Goal: Task Accomplishment & Management: Manage account settings

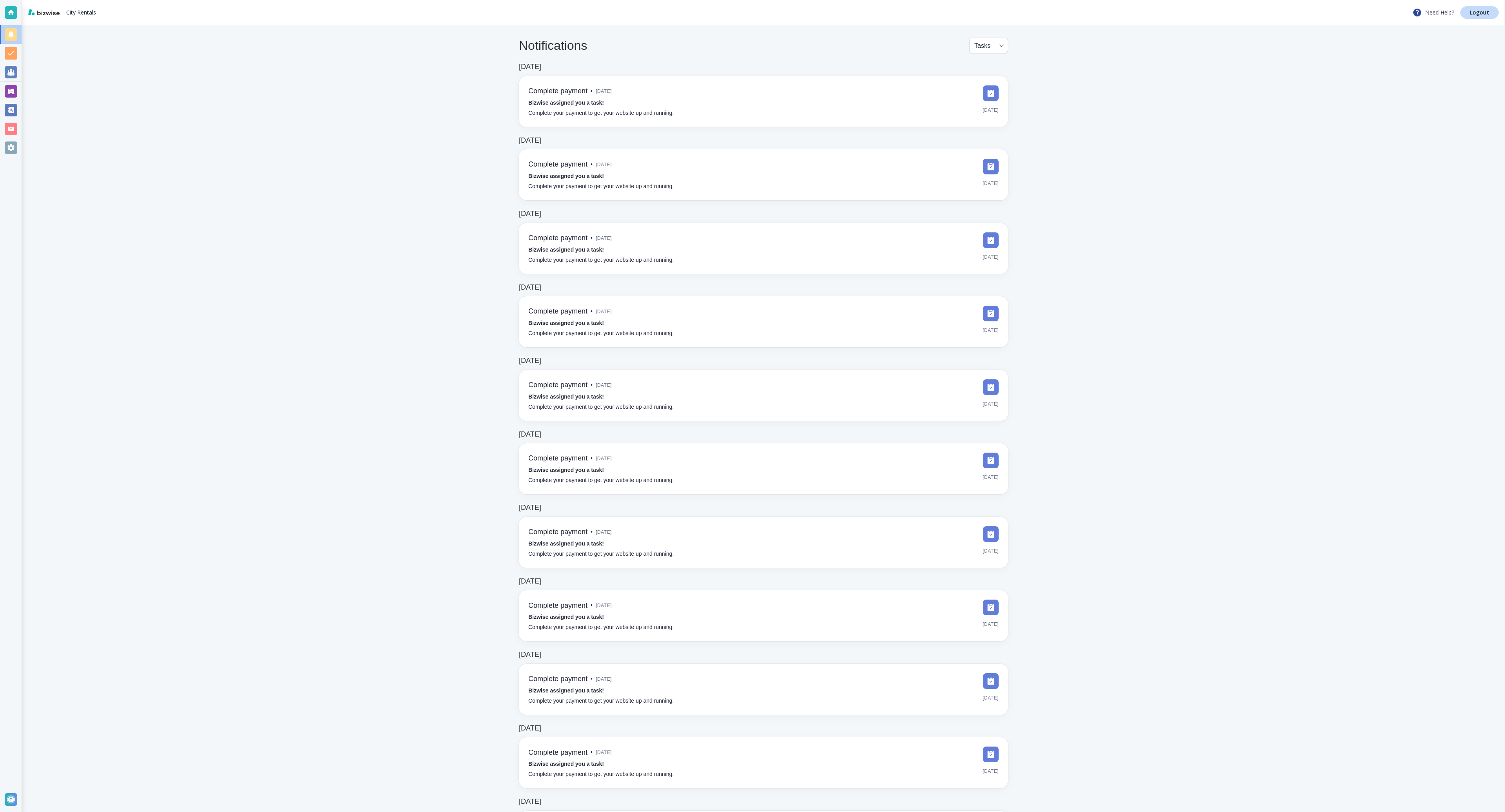
click at [983, 0] on body "City Rentals Need Help? Logout Notifications Tasks TASKS ​ [DATE] Complete paym…" at bounding box center [752, 0] width 1505 height 0
click at [978, 86] on li "Notifications" at bounding box center [987, 92] width 40 height 12
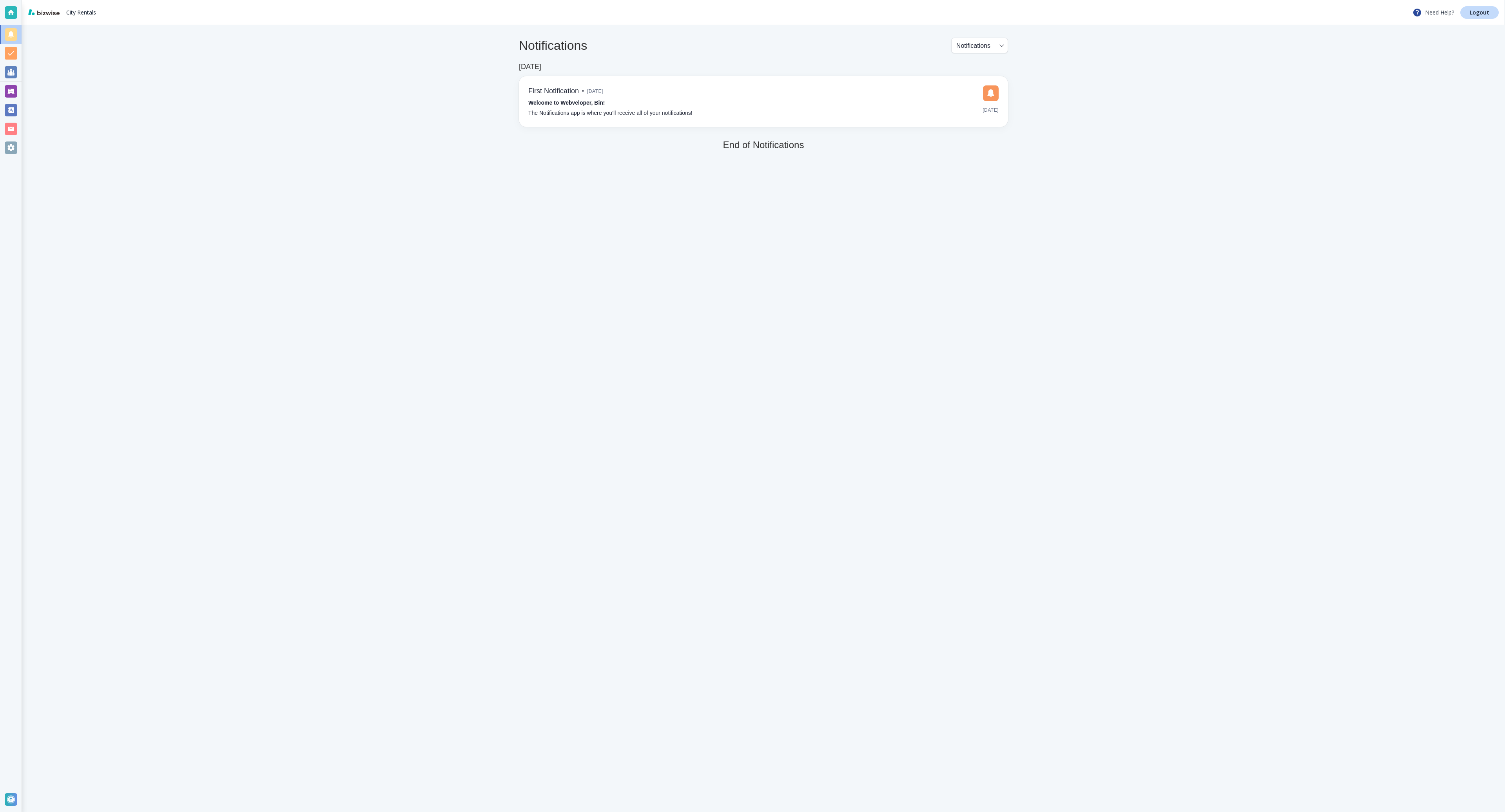
click at [996, 0] on body "City Rentals Need Help? Logout Notifications Notifications NOTIFICATIONS ​ [DAT…" at bounding box center [752, 0] width 1505 height 0
click at [985, 64] on li "All" at bounding box center [979, 64] width 51 height 12
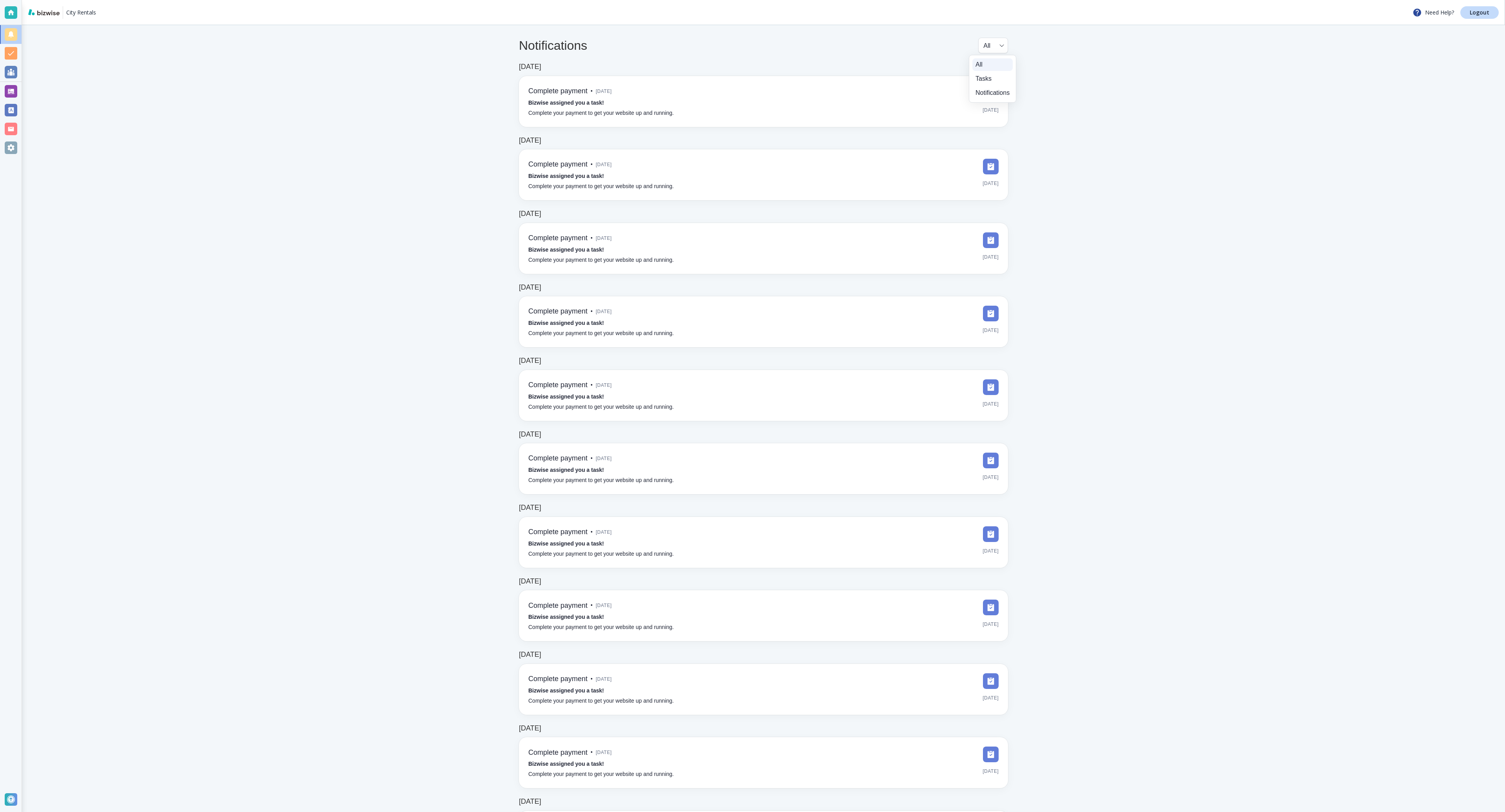
click at [991, 0] on body "City Rentals Need Help? Logout Notifications All all ​ [DATE] Complete payment …" at bounding box center [752, 0] width 1505 height 0
click at [1125, 122] on div at bounding box center [752, 406] width 1505 height 812
click at [1001, 0] on body "City Rentals Need Help? Logout Notifications All all ​ [DATE] Complete payment …" at bounding box center [752, 0] width 1505 height 0
click at [993, 87] on li "Notifications" at bounding box center [992, 92] width 40 height 12
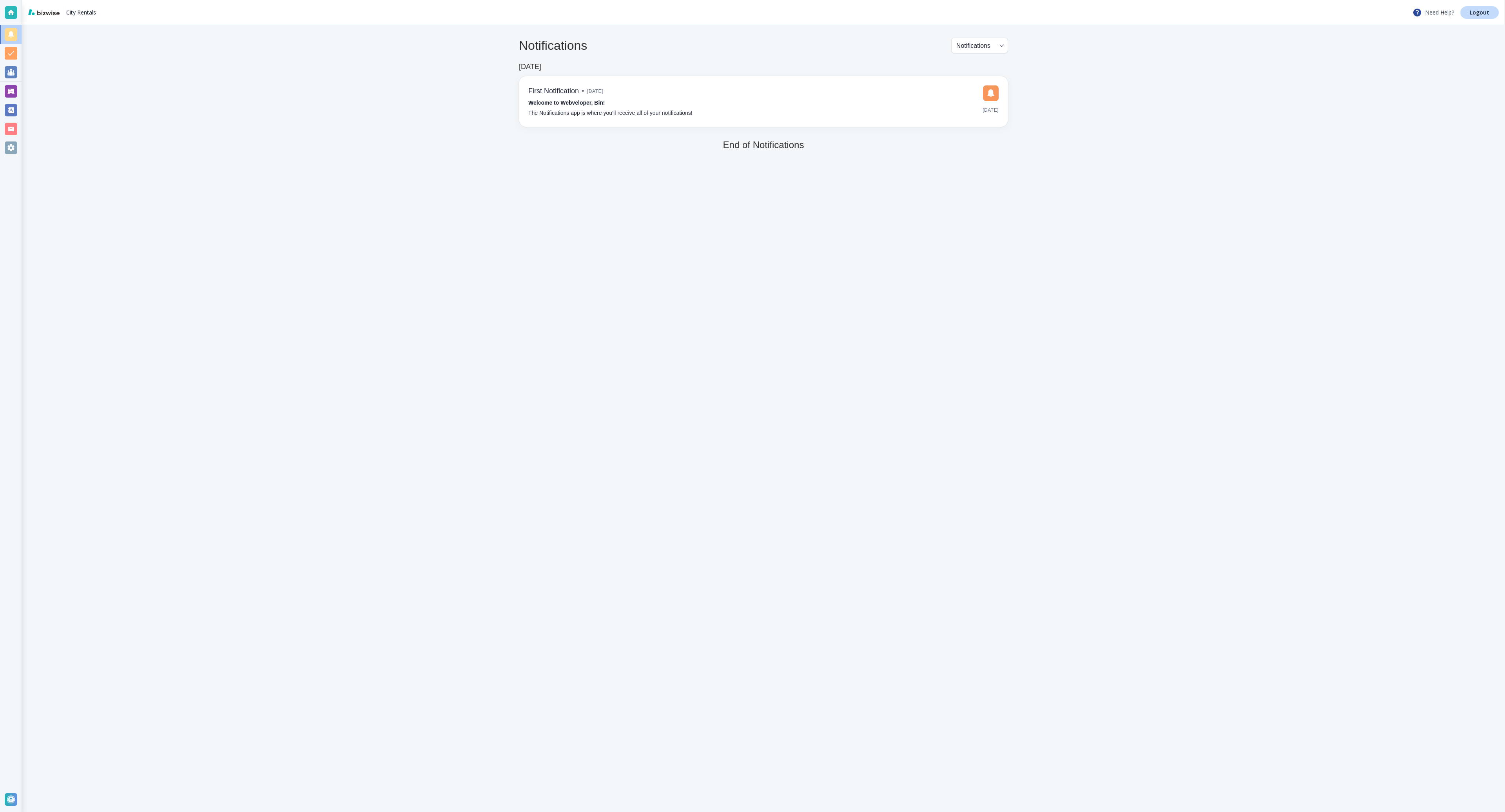
click at [999, 0] on body "City Rentals Need Help? Logout Notifications Notifications NOTIFICATIONS ​ [DAT…" at bounding box center [752, 0] width 1505 height 0
click at [977, 79] on li "Tasks" at bounding box center [979, 78] width 51 height 12
type input "TASKS"
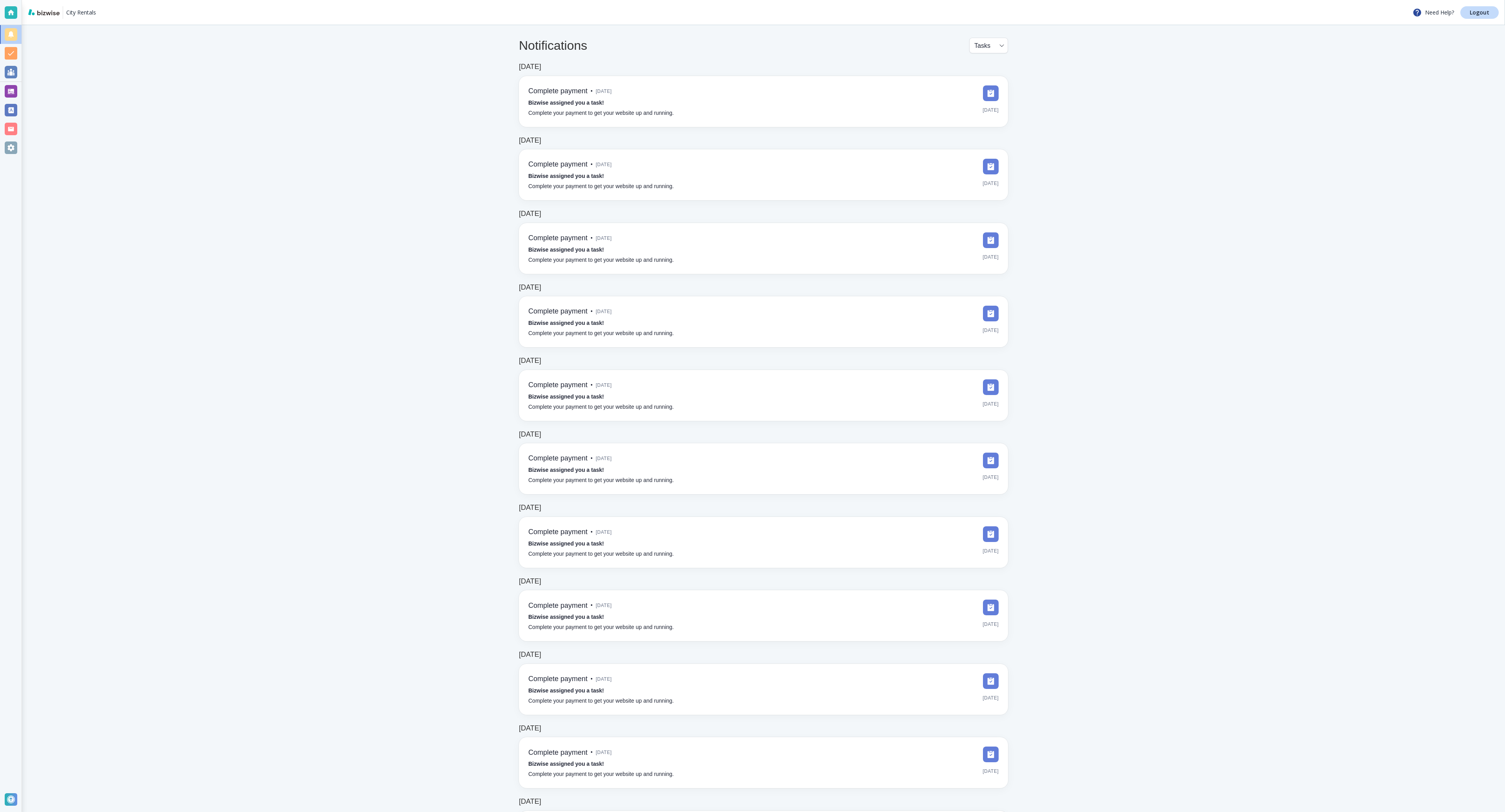
click at [1125, 63] on main "Notifications Tasks TASKS ​ [DATE] Complete payment • [DATE] Bizwise assigned y…" at bounding box center [764, 745] width 1483 height 1441
